Goal: Find specific page/section: Find specific page/section

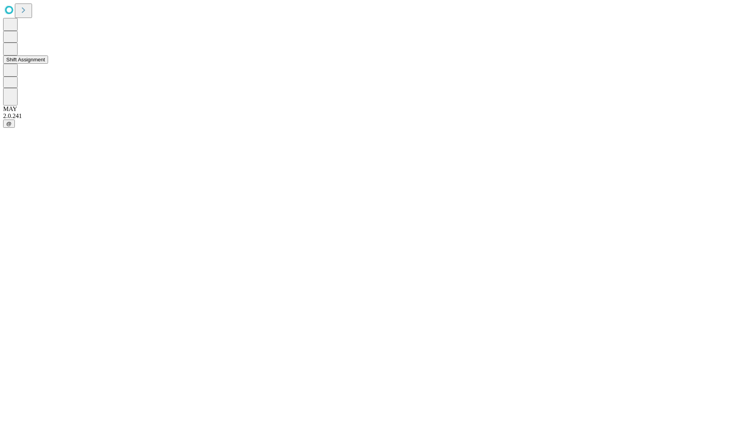
click at [48, 64] on button "Shift Assignment" at bounding box center [25, 59] width 45 height 8
